Goal: Information Seeking & Learning: Find specific fact

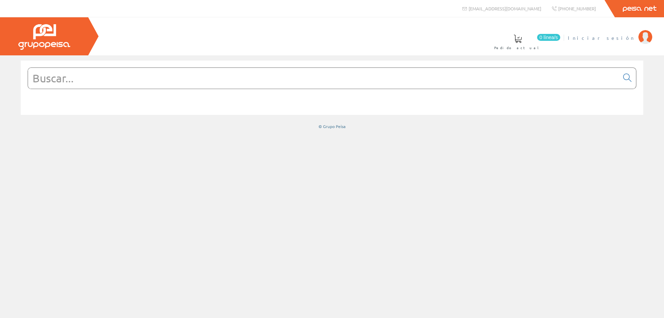
click at [620, 39] on span "Iniciar sesión" at bounding box center [601, 37] width 67 height 7
click at [270, 81] on input "text" at bounding box center [323, 78] width 591 height 21
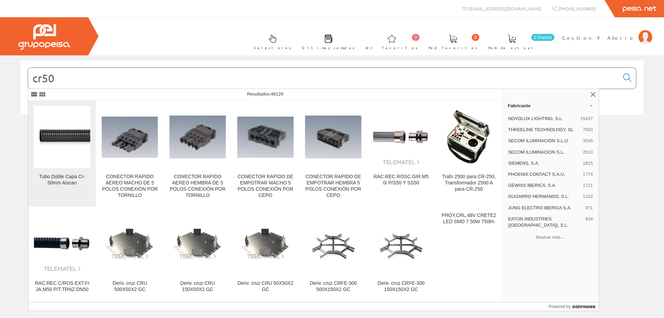
type input "cr50"
click at [64, 152] on figure at bounding box center [62, 137] width 56 height 62
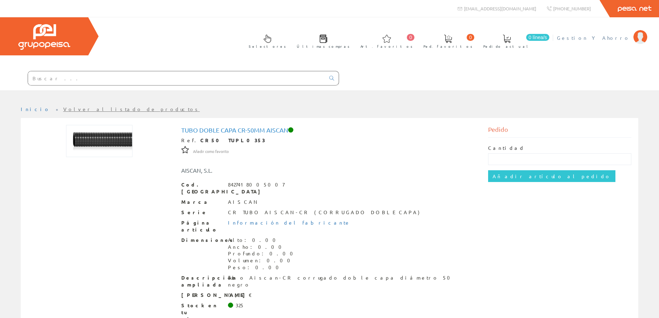
click at [624, 38] on span "Gestion Y Ahorro" at bounding box center [593, 37] width 73 height 7
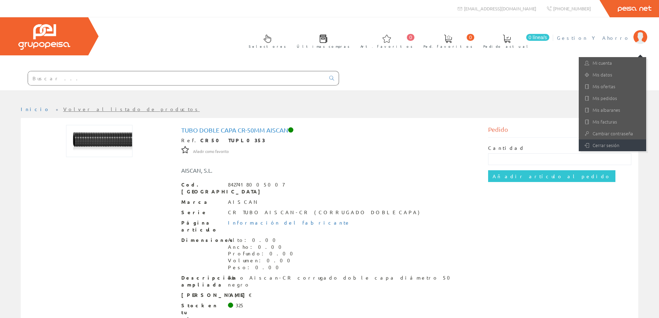
click at [605, 142] on link "Cerrar sesión" at bounding box center [611, 145] width 67 height 12
